Goal: Task Accomplishment & Management: Manage account settings

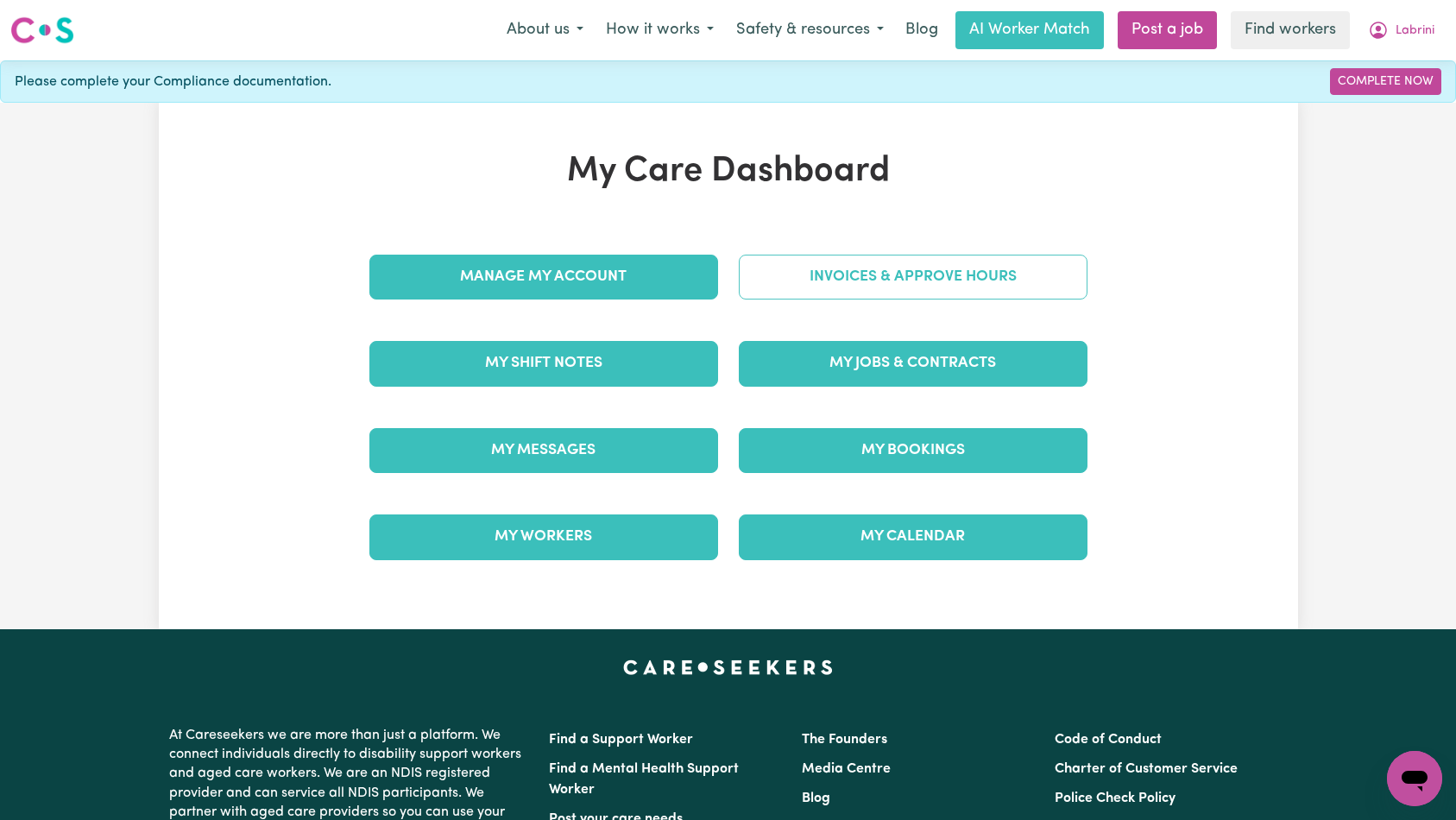
click at [969, 286] on link "Invoices & Approve Hours" at bounding box center [913, 277] width 349 height 45
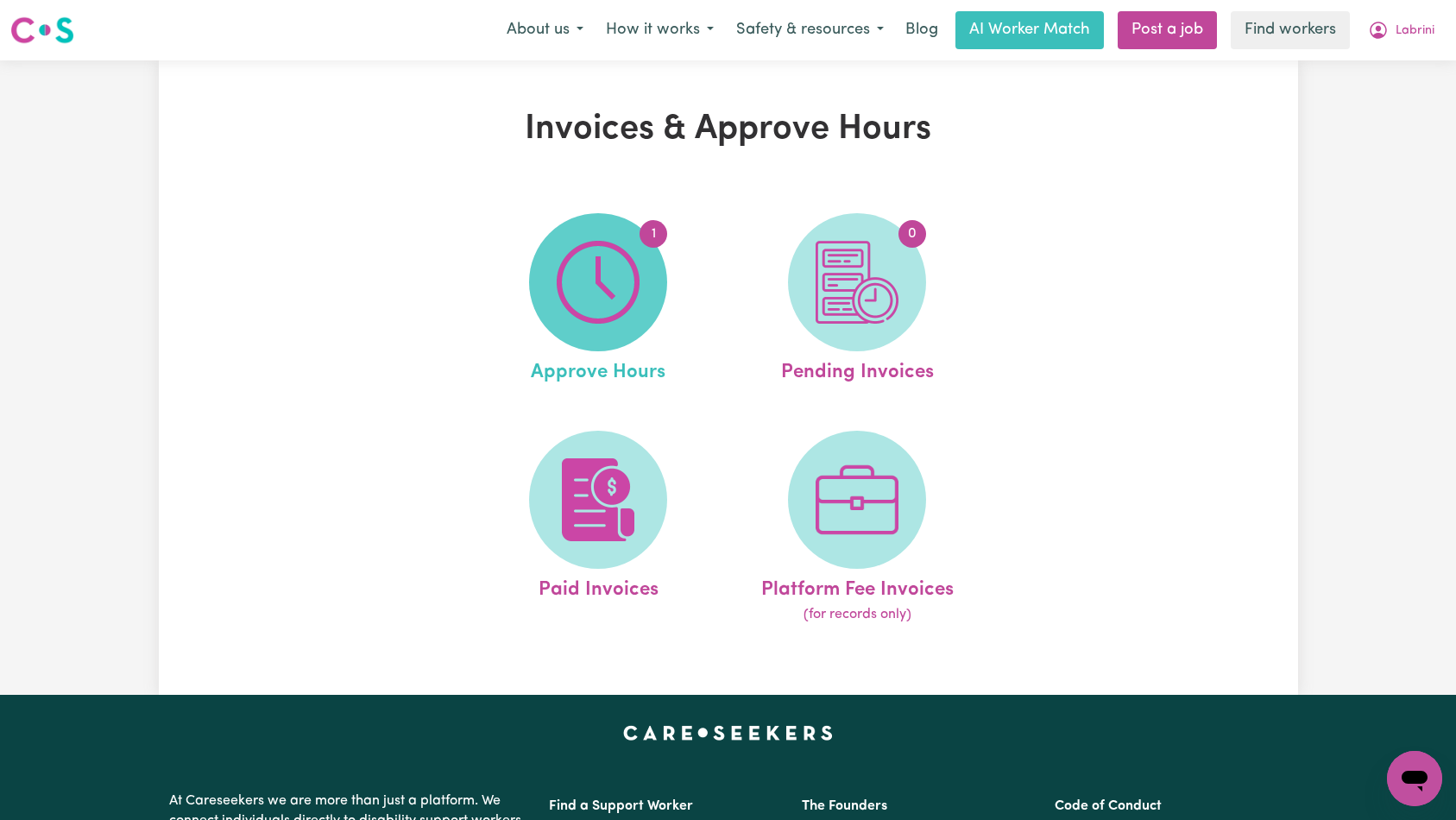
click at [618, 288] on img at bounding box center [598, 282] width 83 height 83
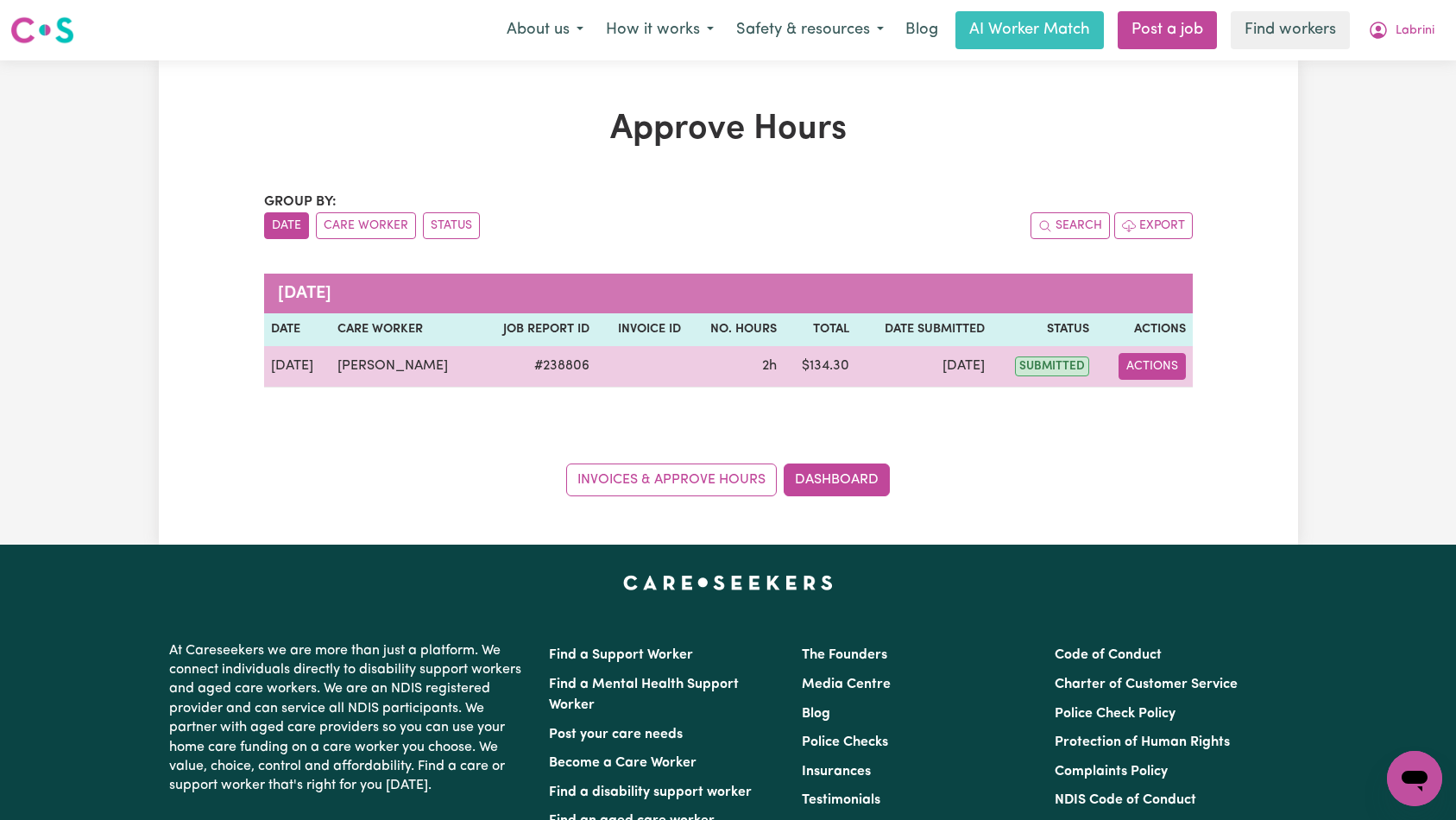
click at [1150, 357] on button "Actions" at bounding box center [1151, 367] width 67 height 27
select select "pm"
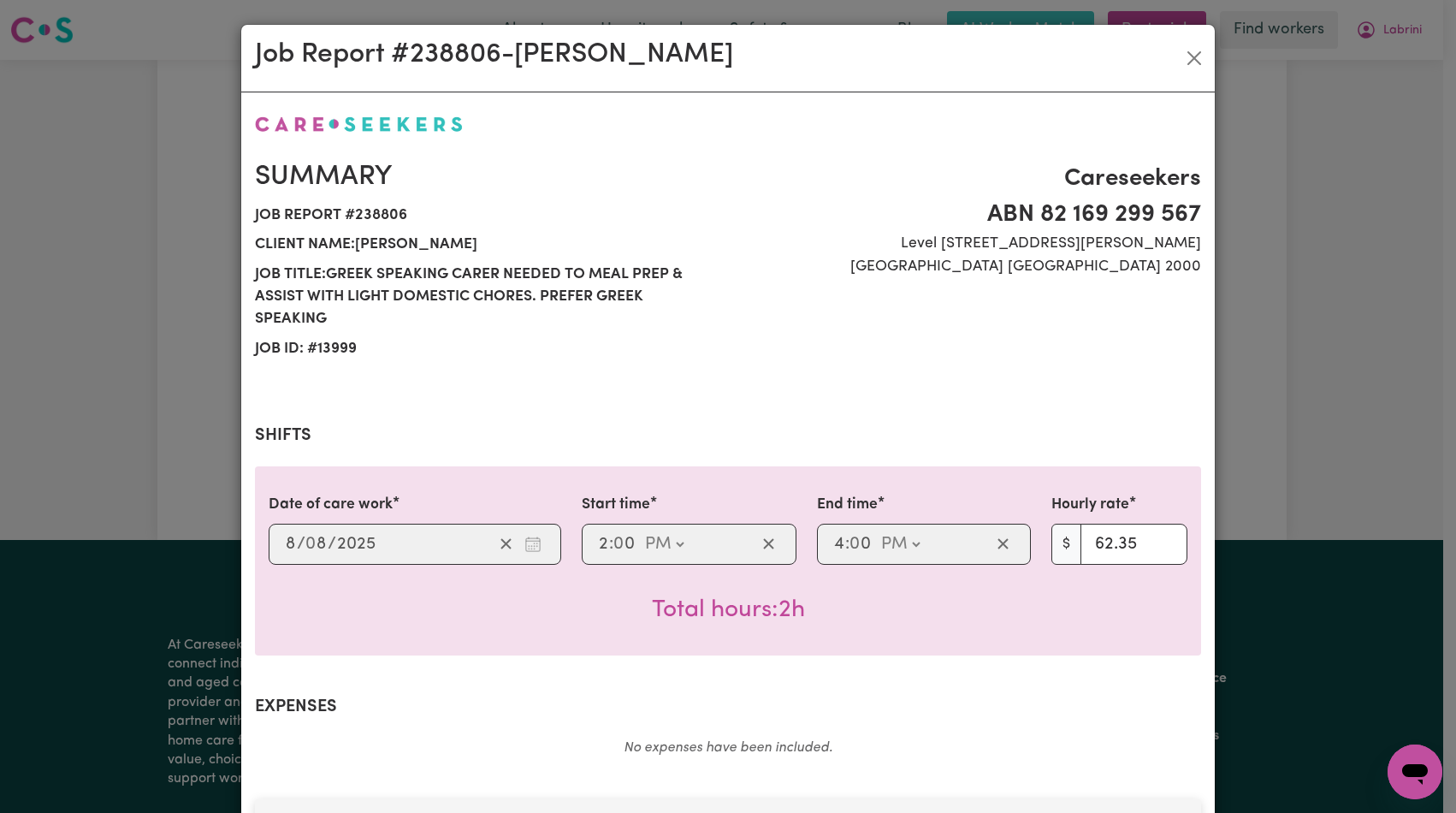
scroll to position [551, 0]
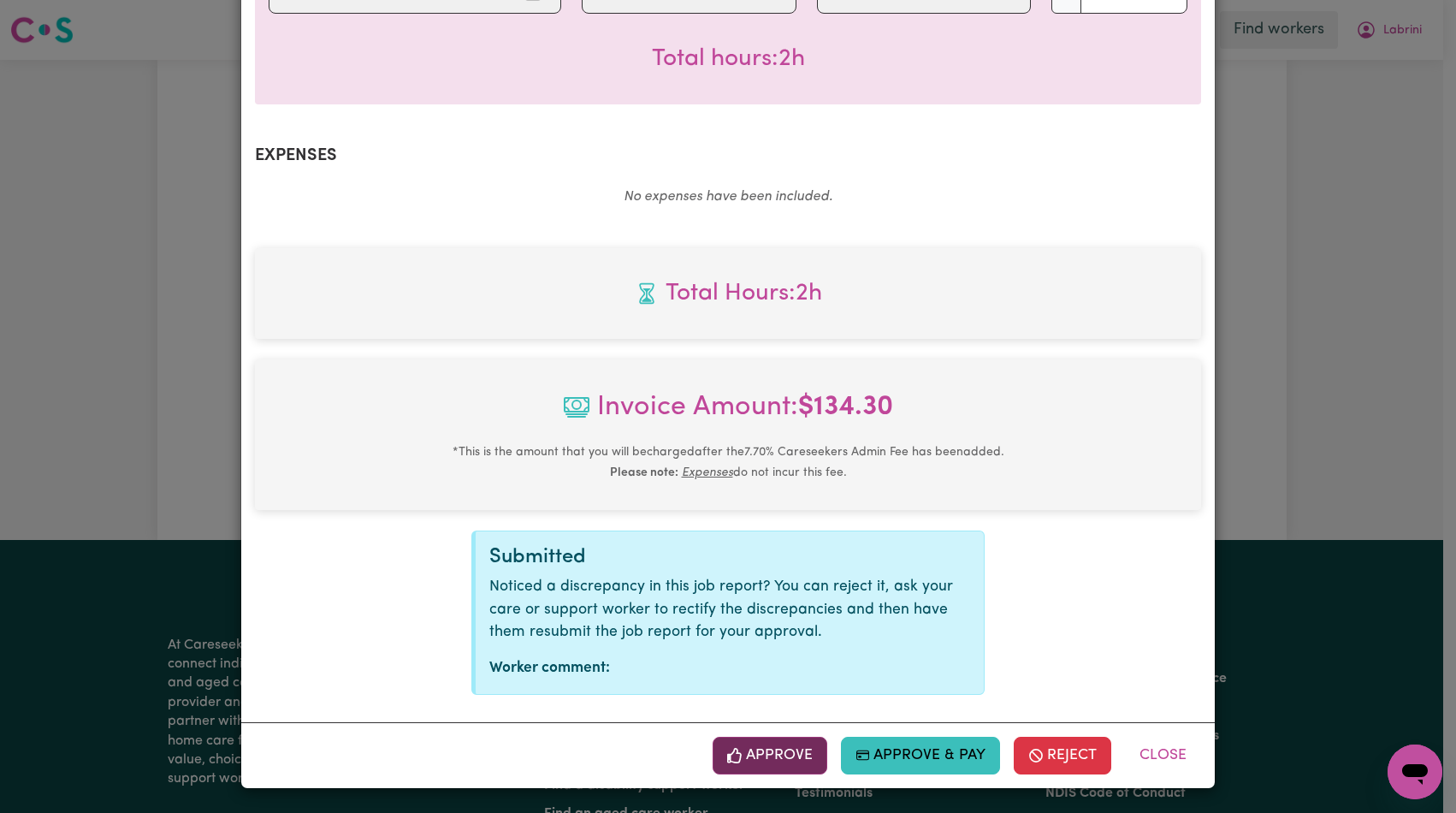
click at [766, 753] on button "Approve" at bounding box center [770, 756] width 115 height 37
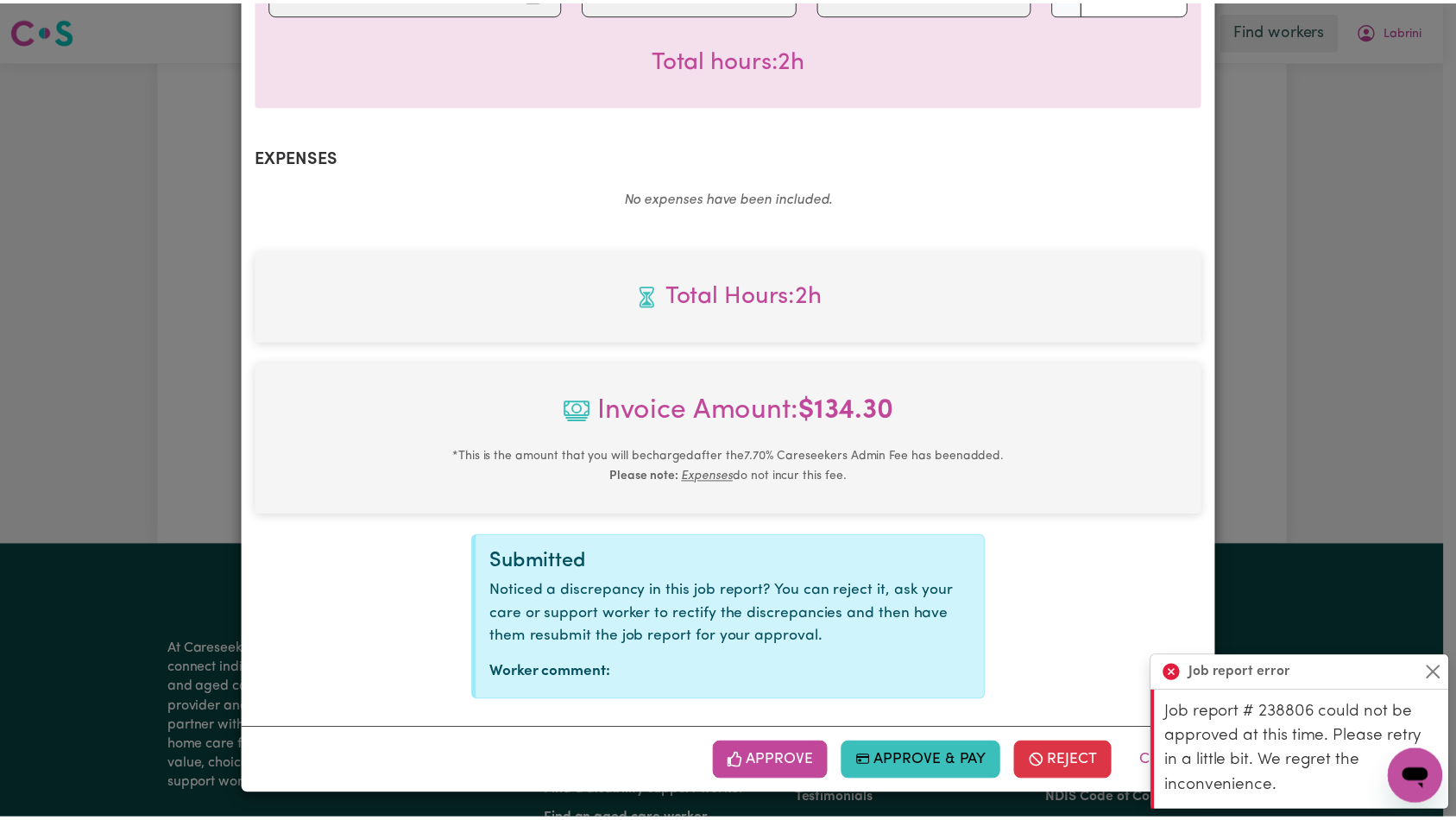
scroll to position [0, 0]
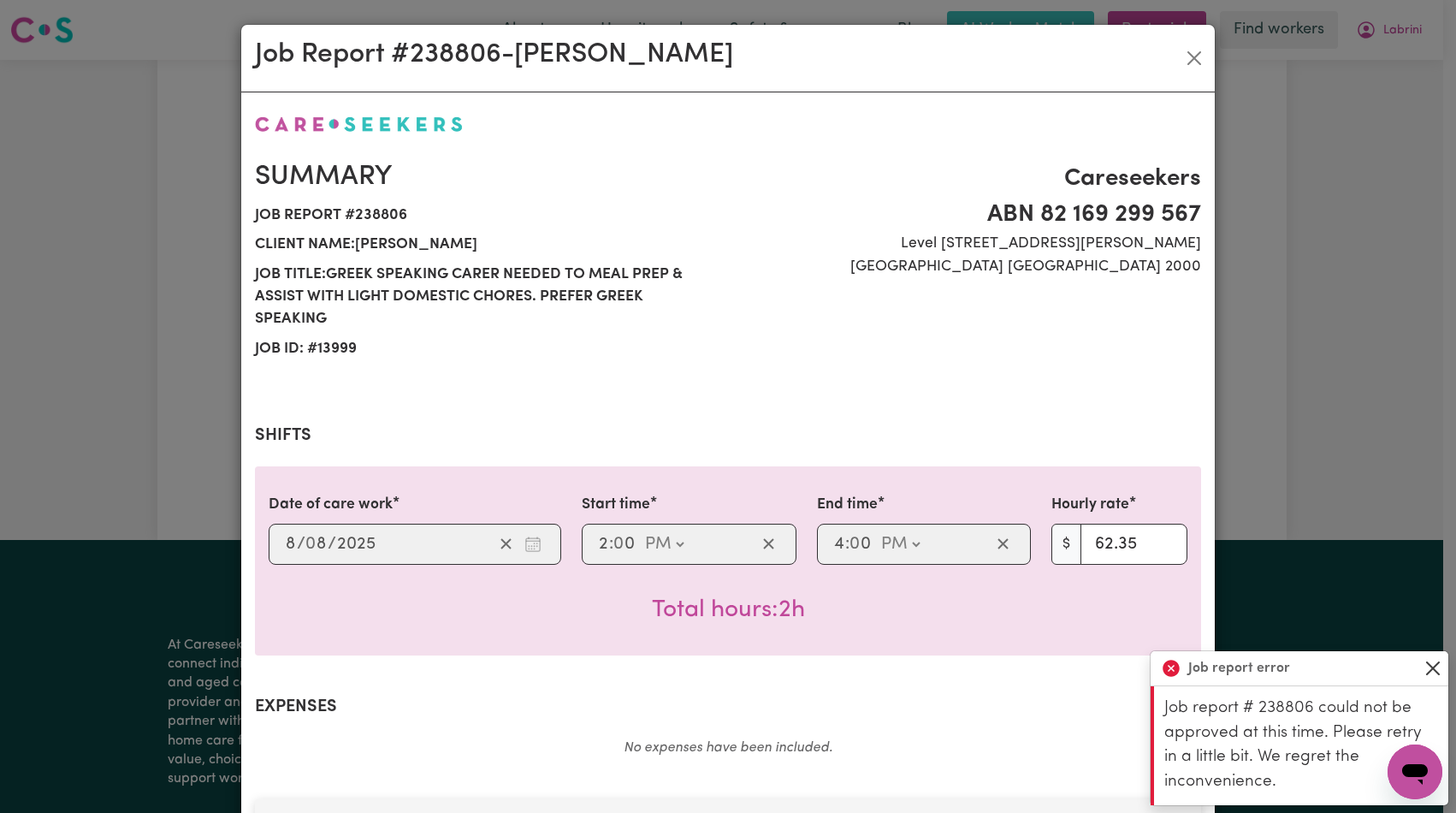
click at [1429, 666] on button "Close" at bounding box center [1433, 668] width 20 height 21
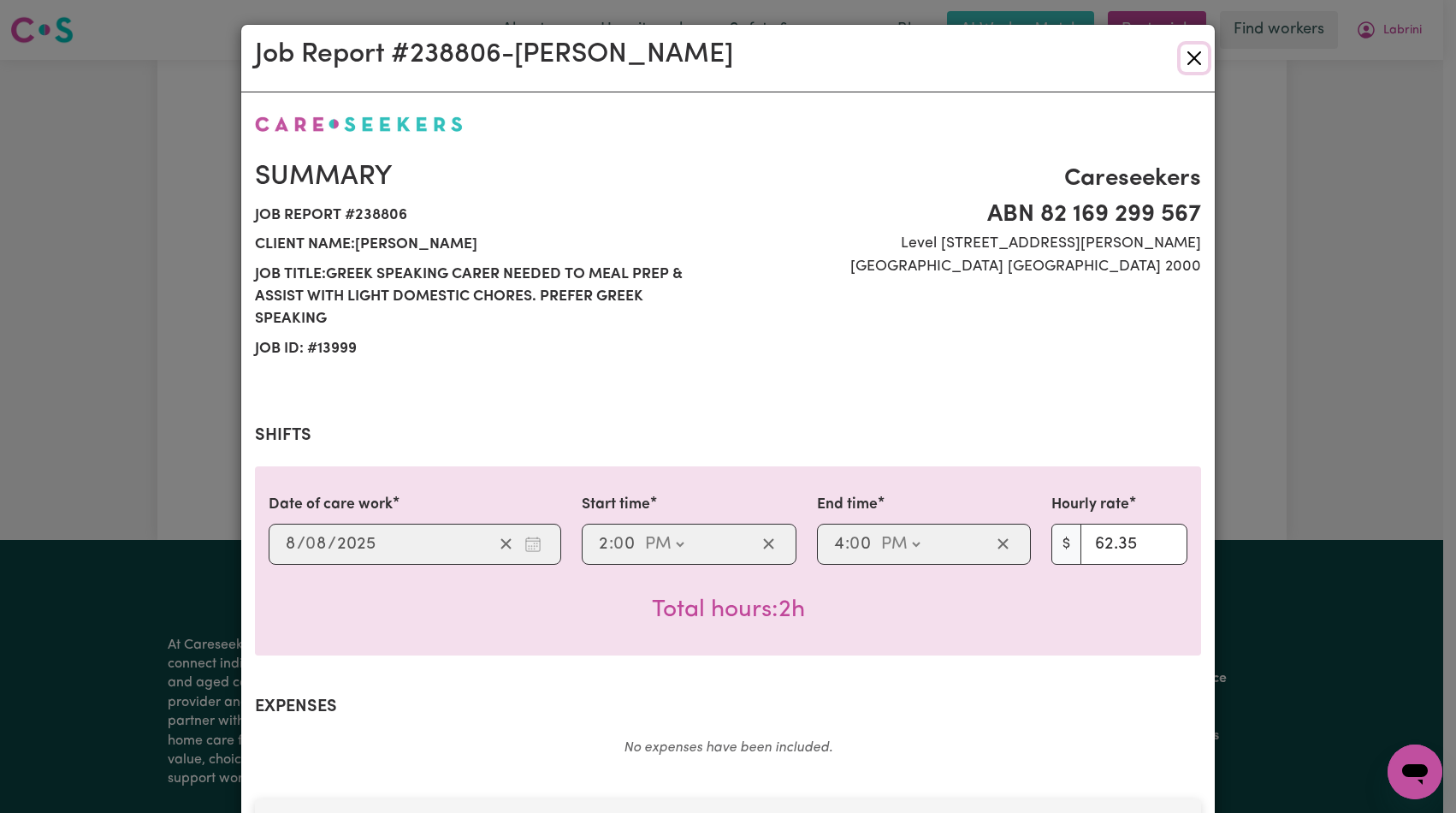
click at [1186, 64] on button "Close" at bounding box center [1194, 58] width 28 height 28
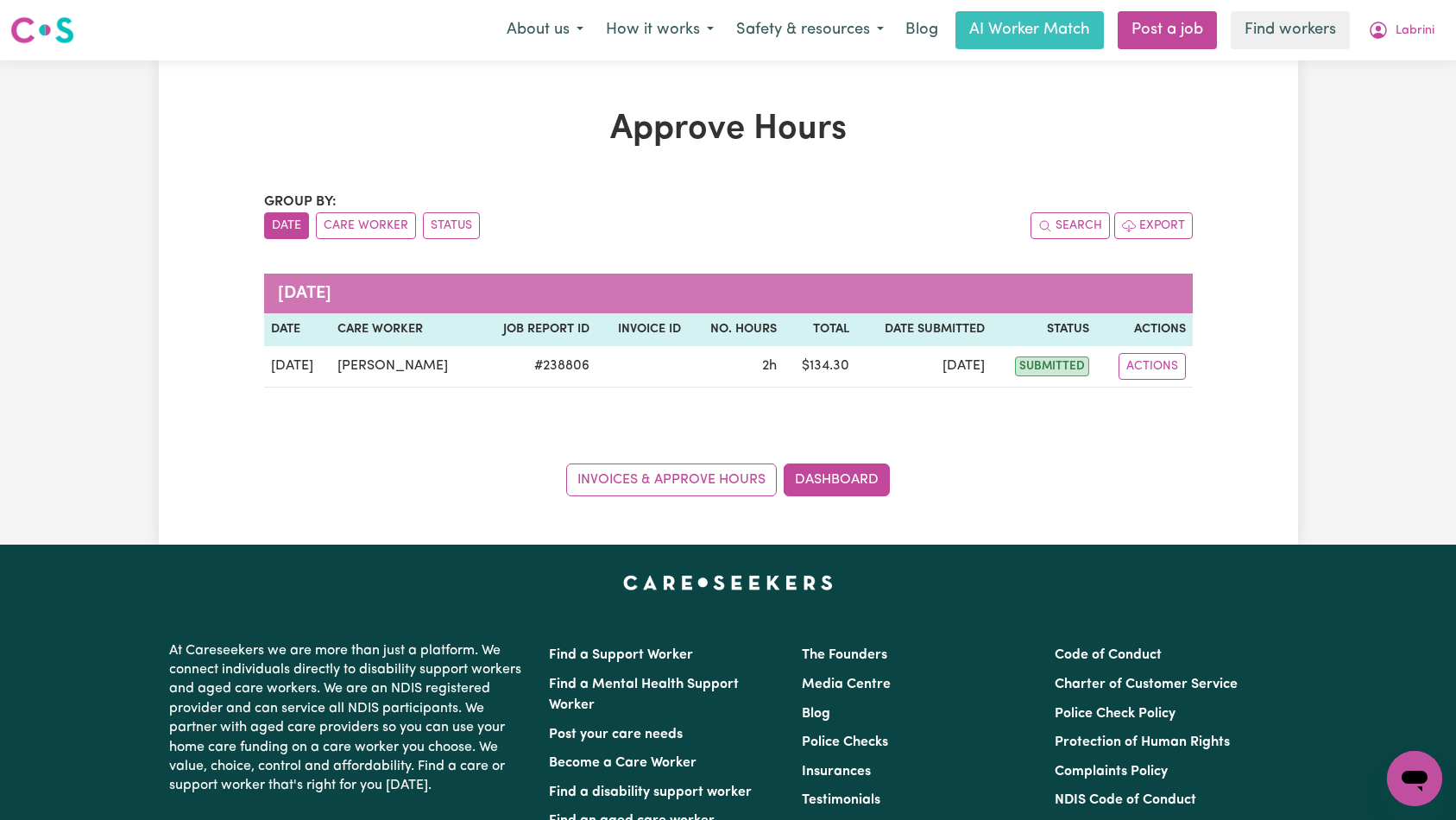
click at [1412, 49] on div "Menu About us How it works Safety & resources Blog AI Worker Match Post a job F…" at bounding box center [728, 31] width 1456 height 40
click at [1416, 42] on button "Labrini" at bounding box center [1400, 30] width 89 height 36
click at [1386, 106] on link "Logout" at bounding box center [1377, 99] width 137 height 32
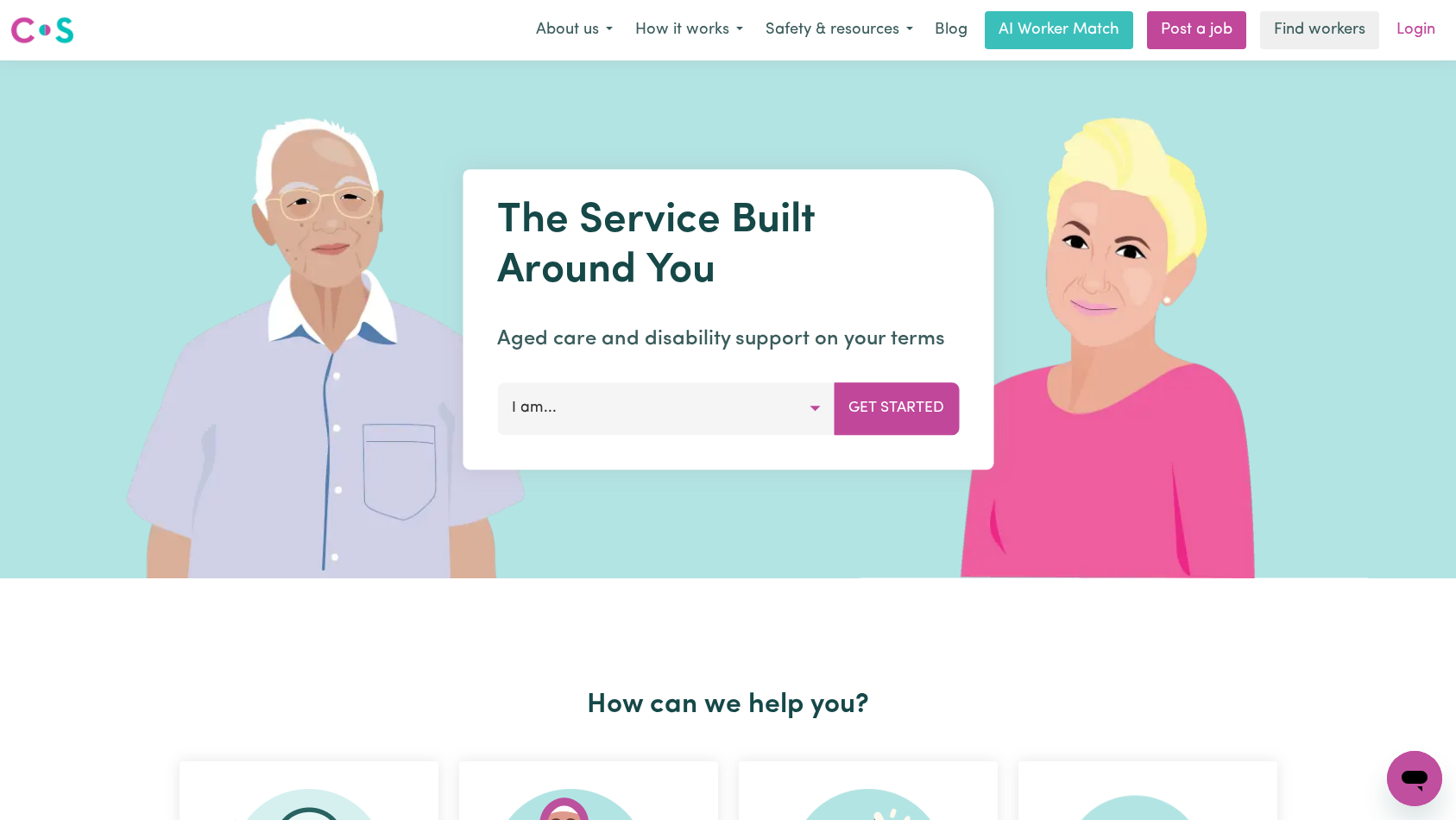
click at [1417, 39] on link "Login" at bounding box center [1416, 30] width 59 height 38
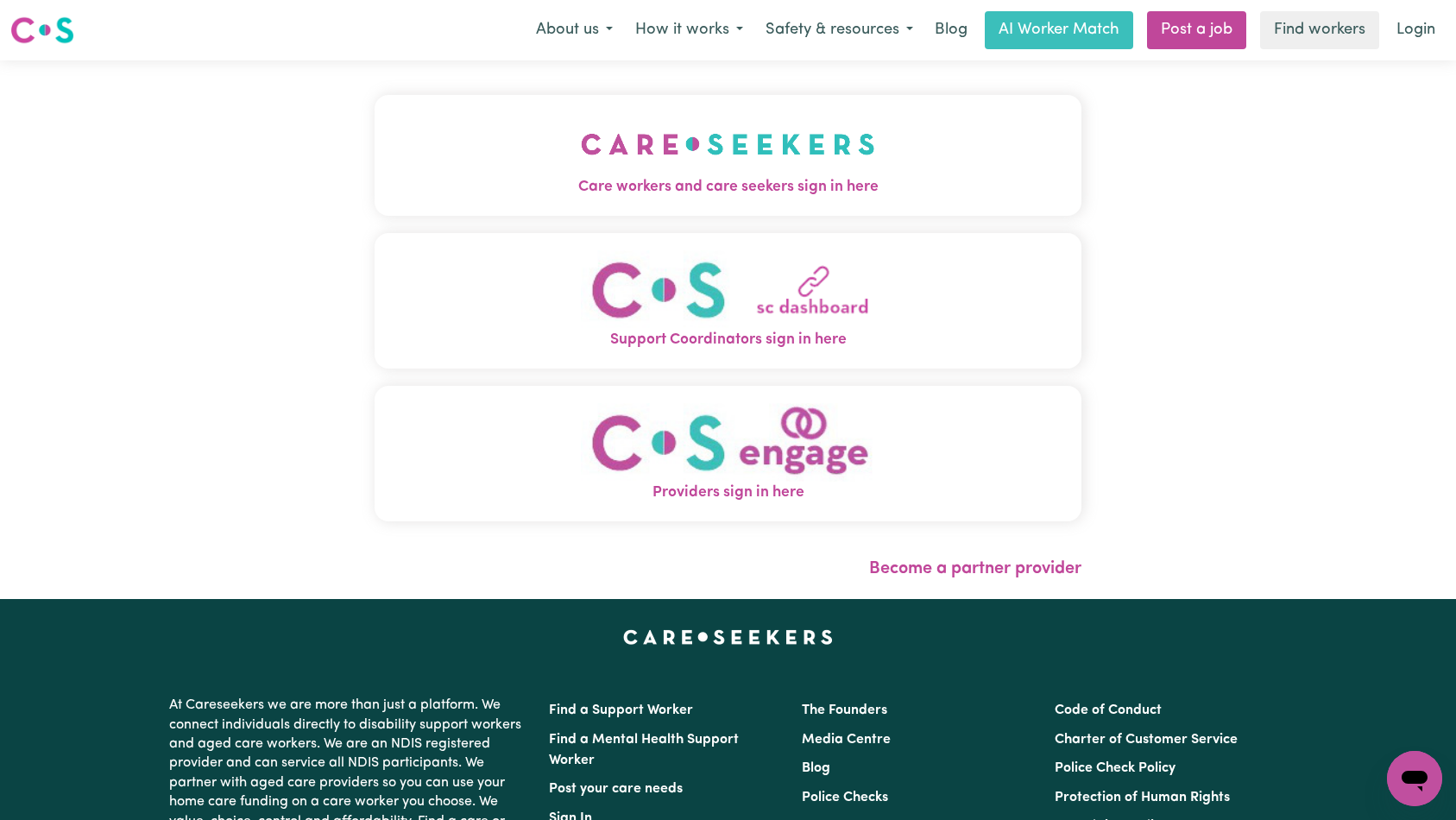
click at [587, 131] on button "Care workers and care seekers sign in here" at bounding box center [728, 156] width 707 height 120
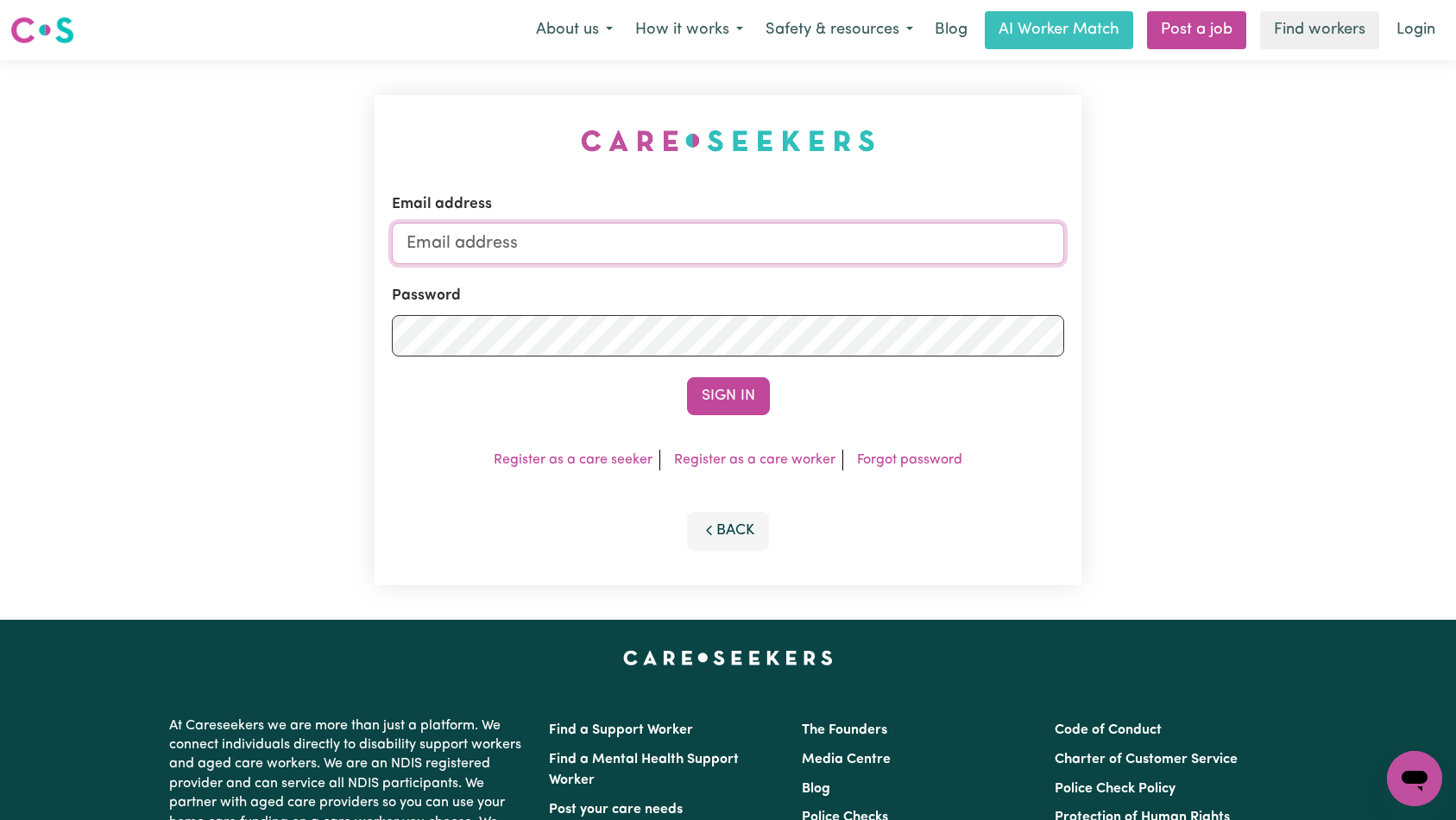
click at [821, 238] on input "Email address" at bounding box center [728, 244] width 673 height 41
click at [993, 156] on div "Email address Password Sign In Register as a care seeker Register as a care wor…" at bounding box center [728, 340] width 707 height 490
click at [671, 242] on input "Email address" at bounding box center [728, 244] width 673 height 41
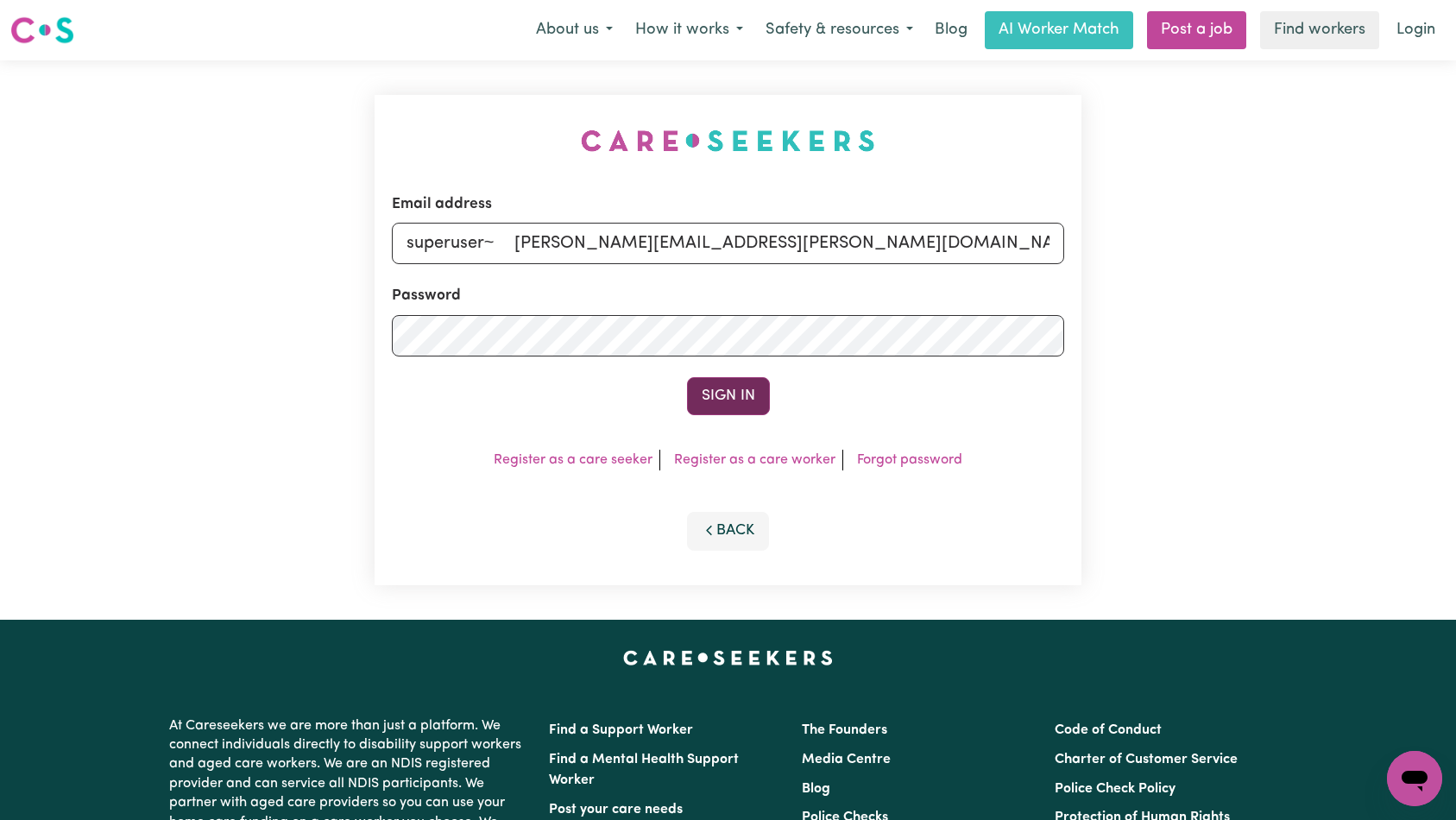
click at [735, 397] on button "Sign In" at bounding box center [728, 397] width 83 height 38
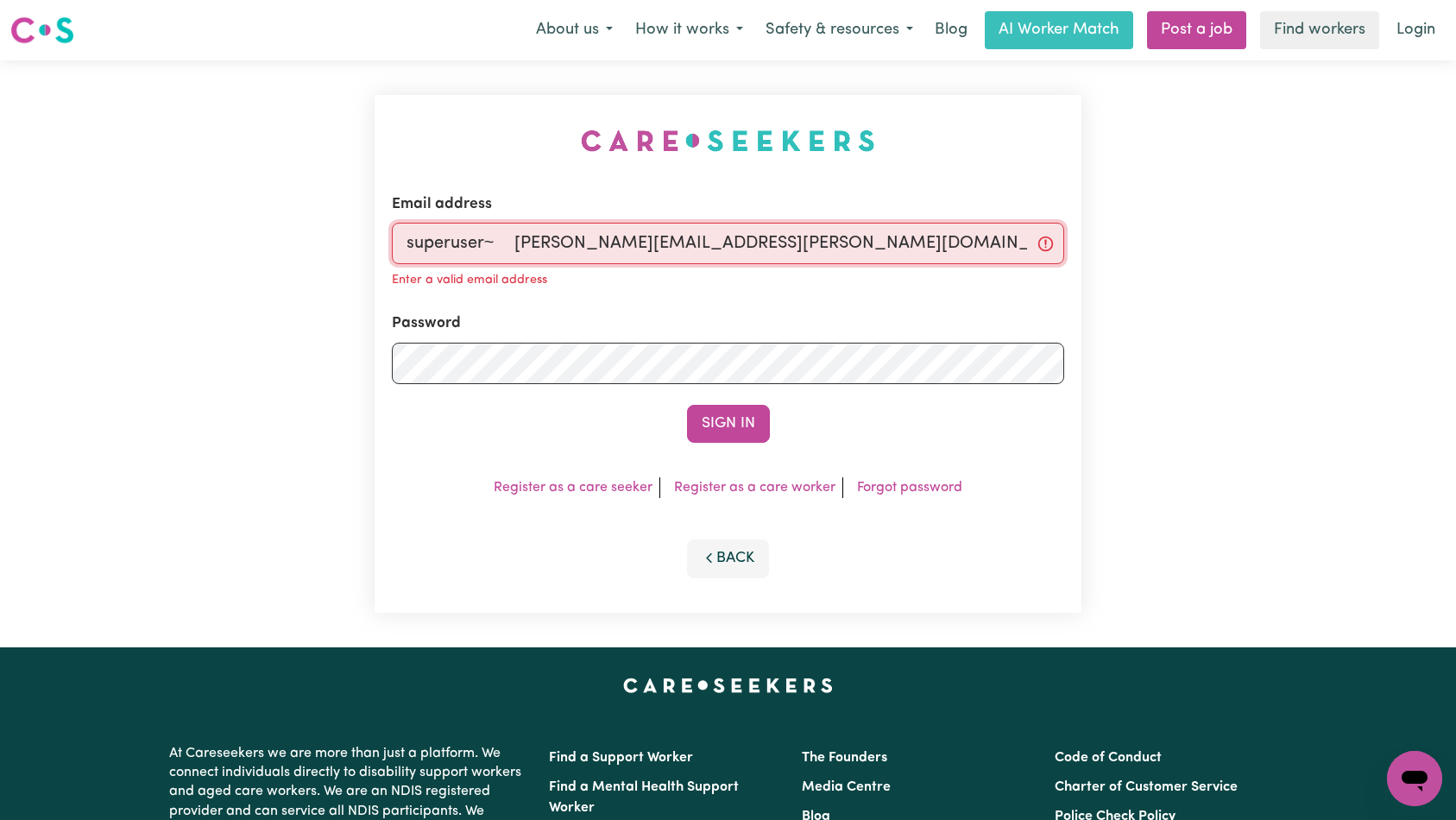
click at [827, 236] on input "superuser~ [PERSON_NAME][EMAIL_ADDRESS][PERSON_NAME][DOMAIN_NAME]" at bounding box center [728, 244] width 673 height 41
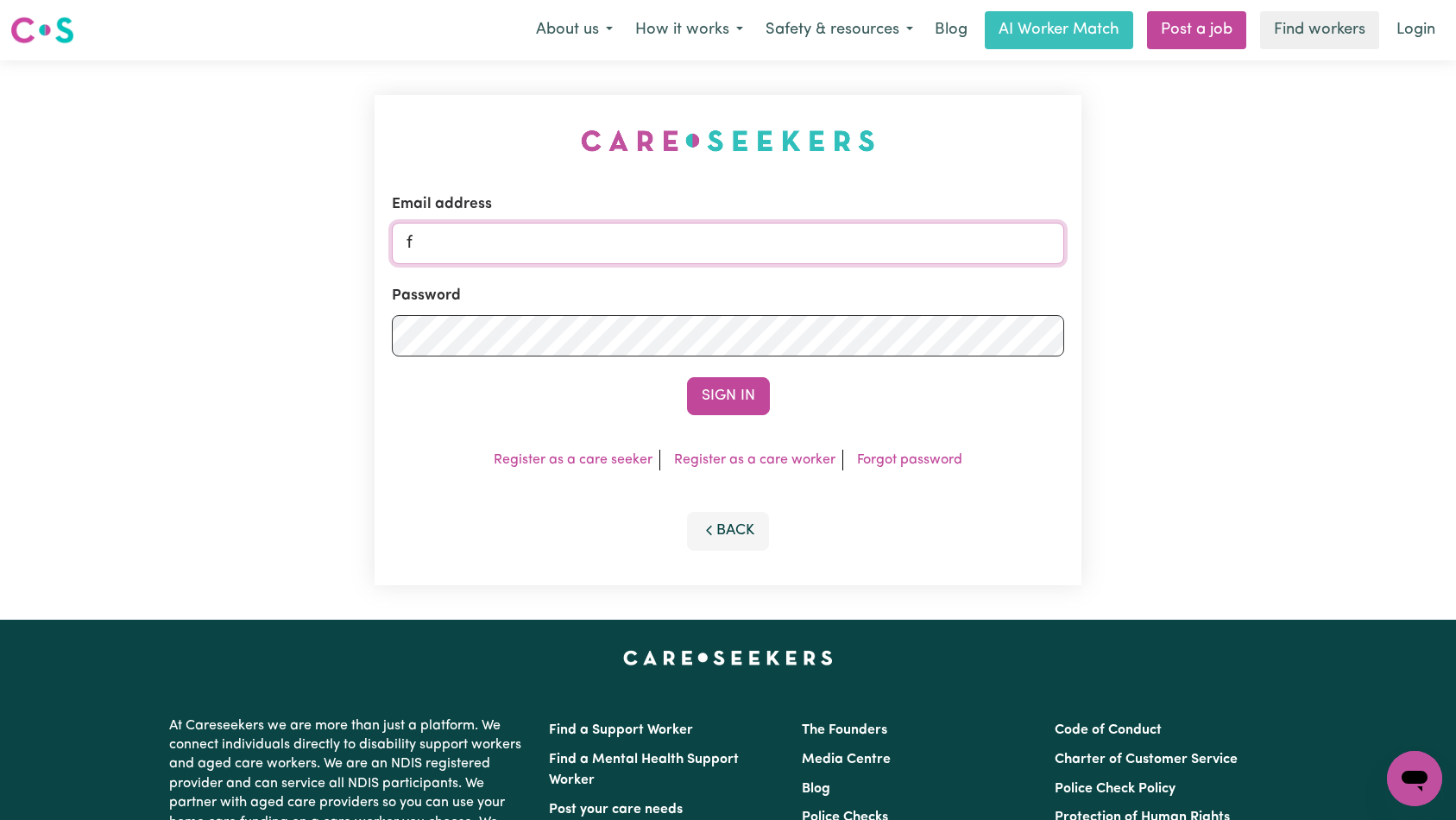
type input "[EMAIL_ADDRESS][DOMAIN_NAME]"
click at [719, 388] on button "Sign In" at bounding box center [728, 397] width 83 height 38
